Goal: Transaction & Acquisition: Purchase product/service

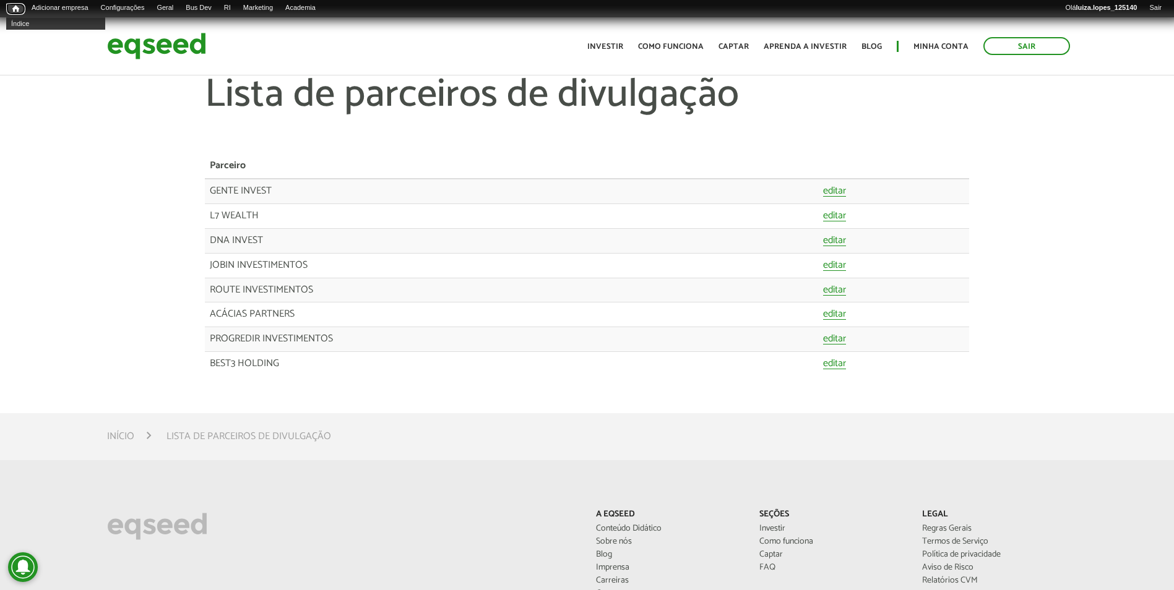
click at [17, 12] on span "Início" at bounding box center [15, 8] width 7 height 9
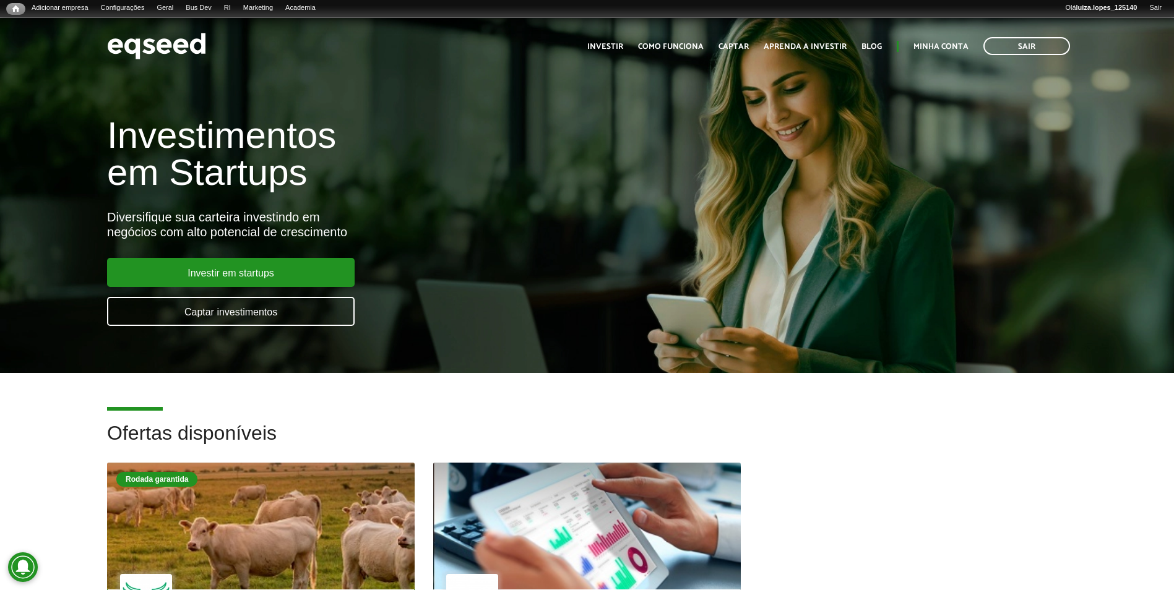
scroll to position [186, 0]
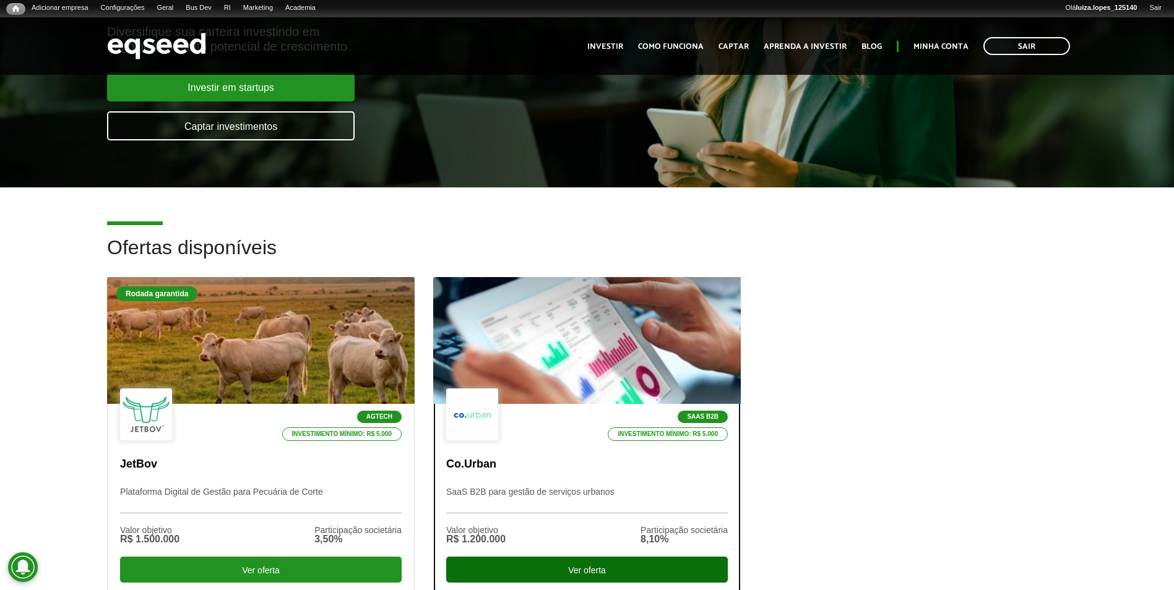
click at [518, 581] on div "Ver oferta" at bounding box center [586, 570] width 281 height 26
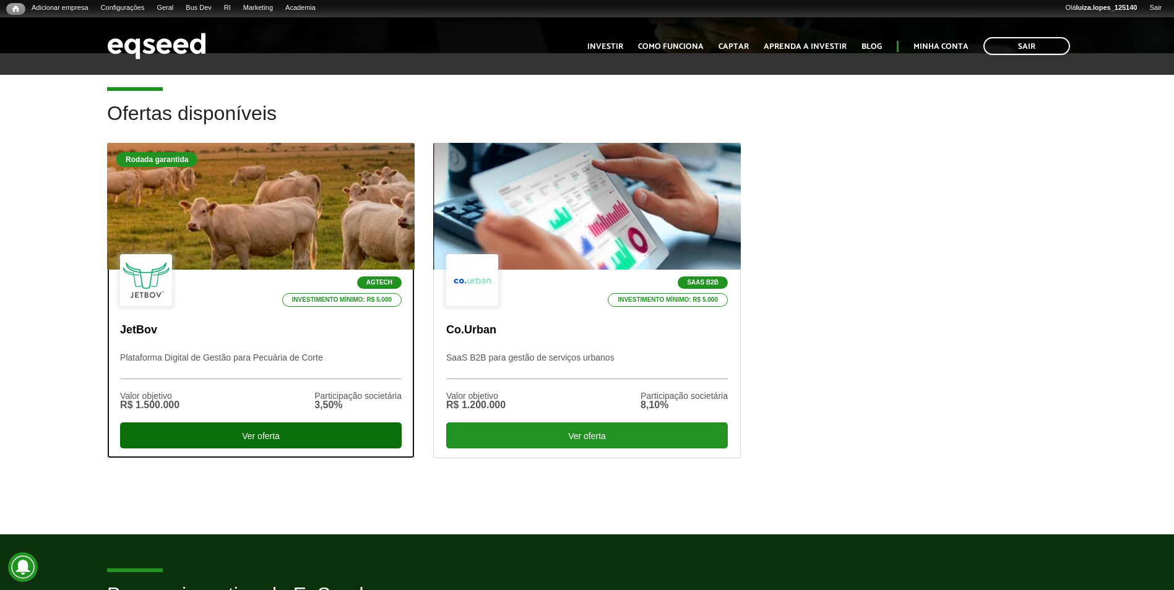
click at [236, 434] on div "Ver oferta" at bounding box center [260, 436] width 281 height 26
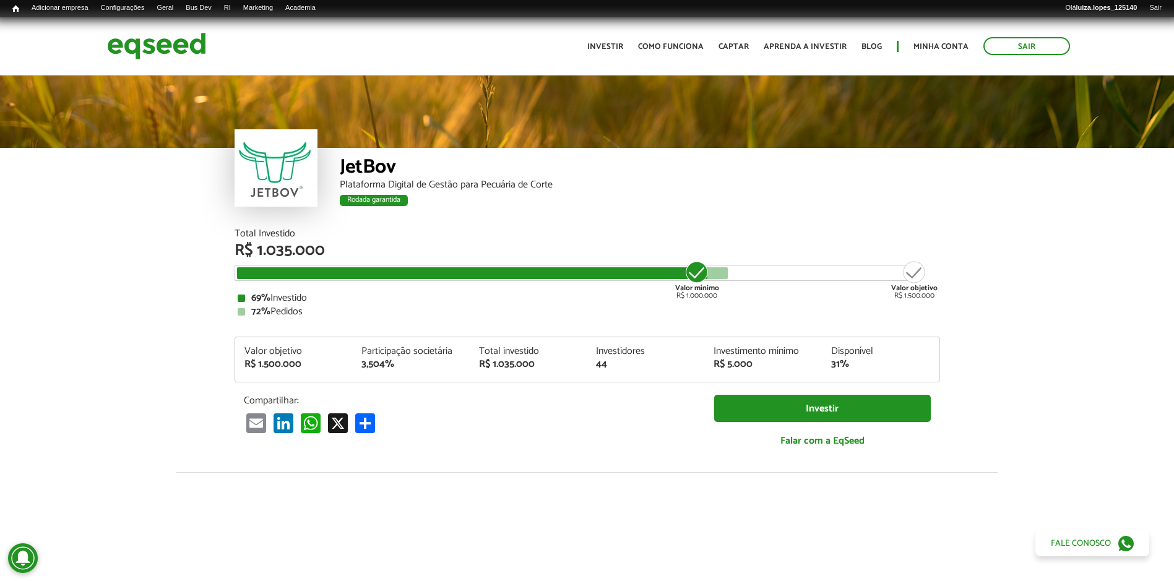
scroll to position [1417, 0]
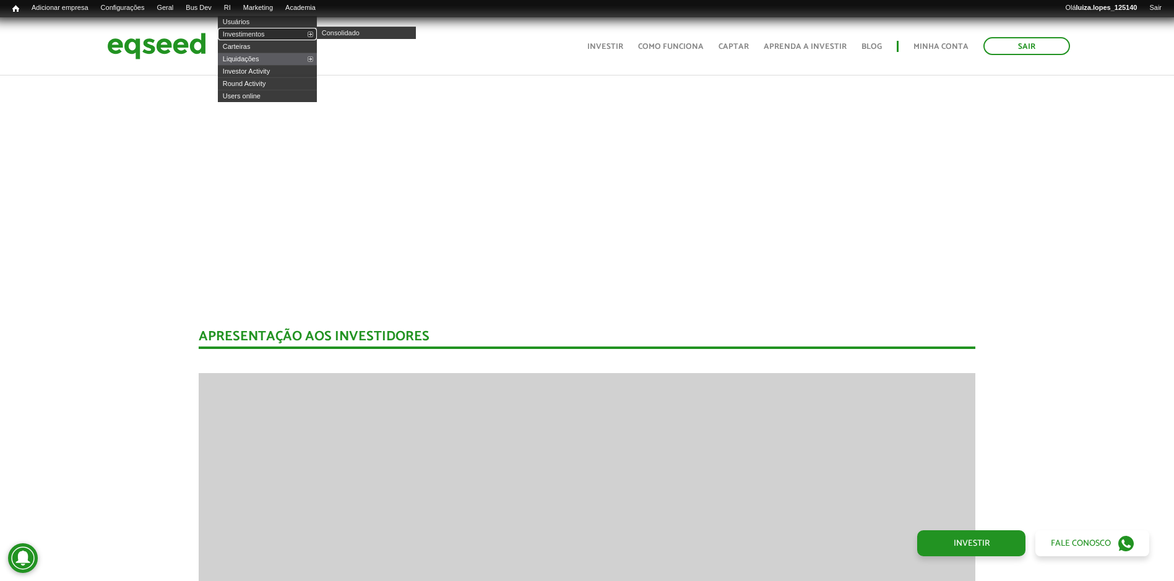
click at [246, 33] on link "Investimentos" at bounding box center [267, 34] width 99 height 12
